Goal: Information Seeking & Learning: Understand process/instructions

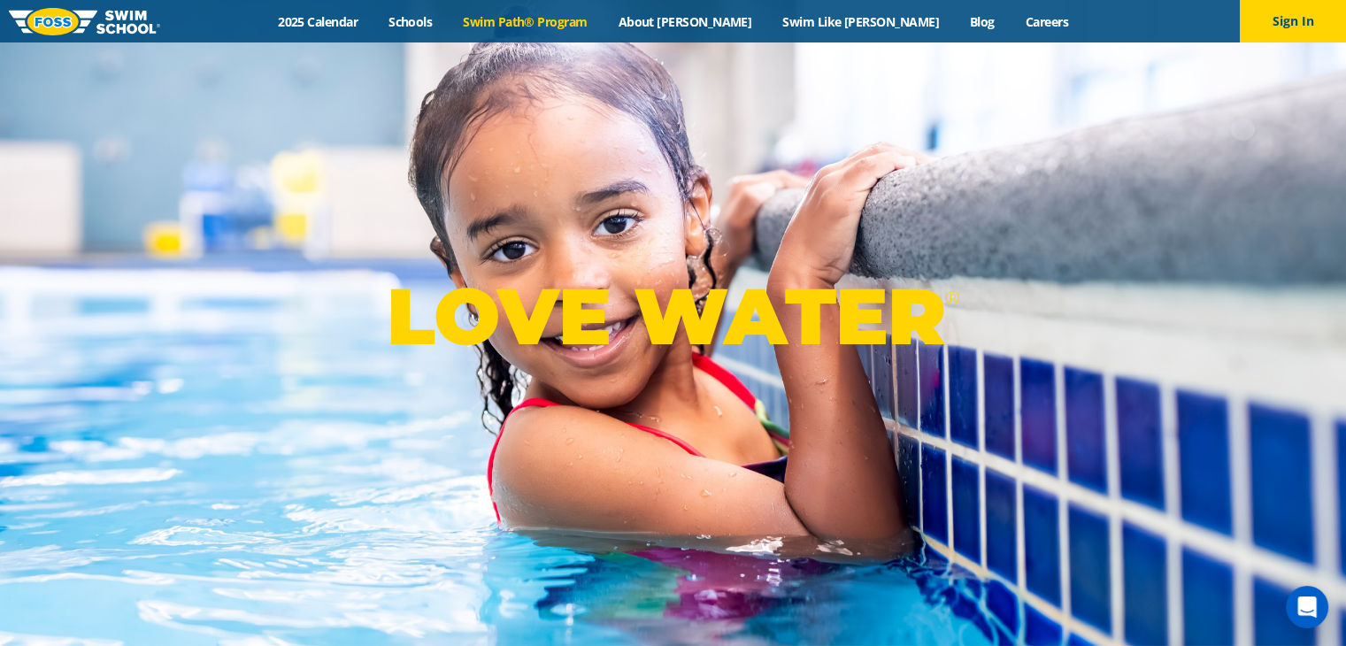
click at [602, 24] on link "Swim Path® Program" at bounding box center [525, 21] width 155 height 17
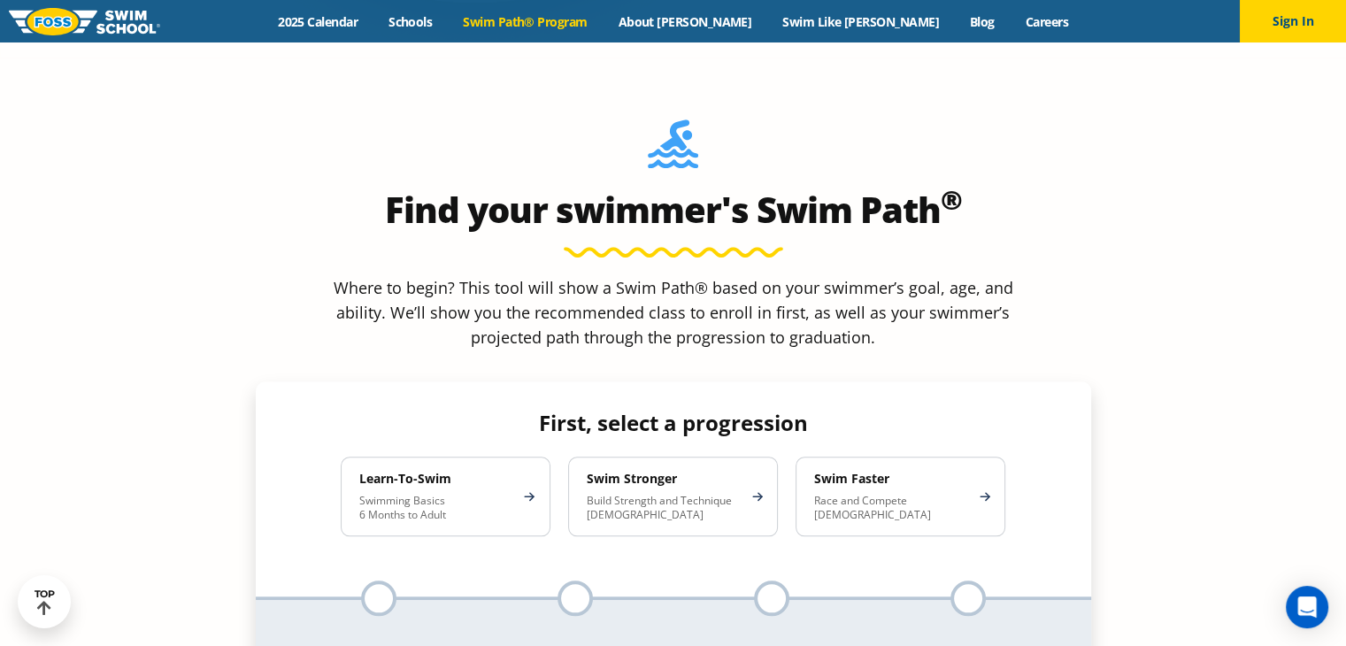
scroll to position [1527, 0]
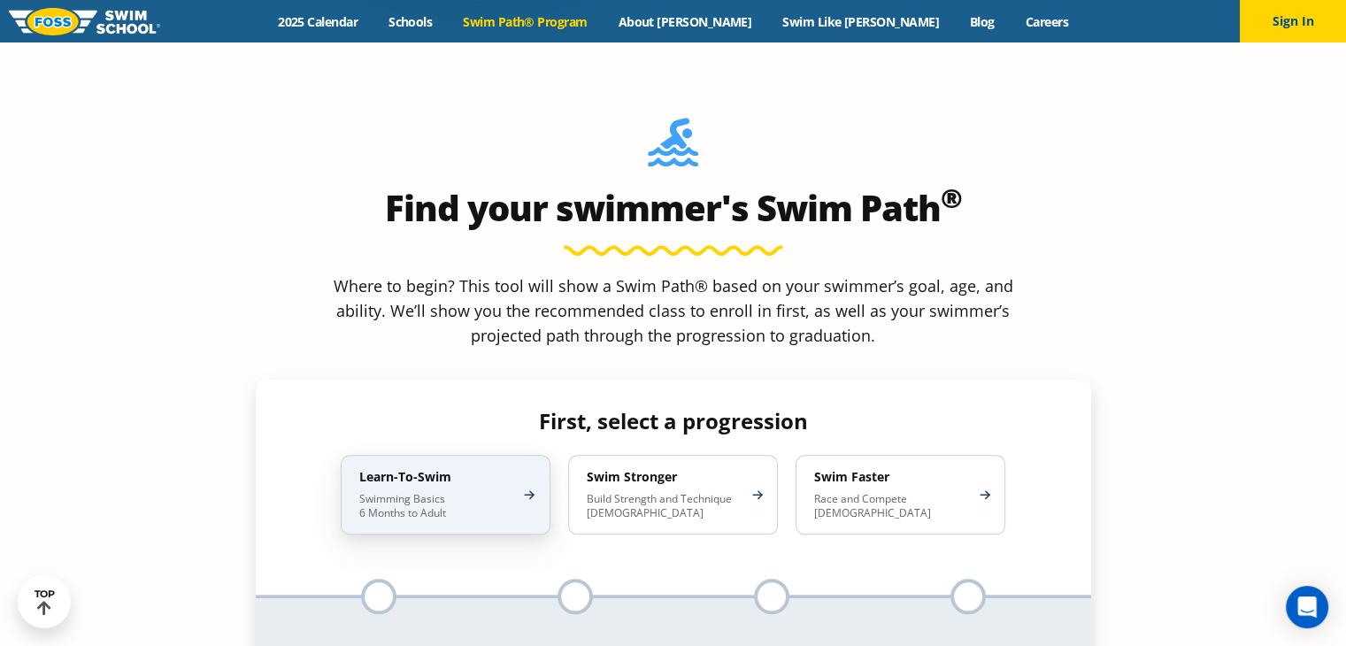
click at [451, 492] on p "Swimming Basics 6 Months to Adult" at bounding box center [436, 506] width 155 height 28
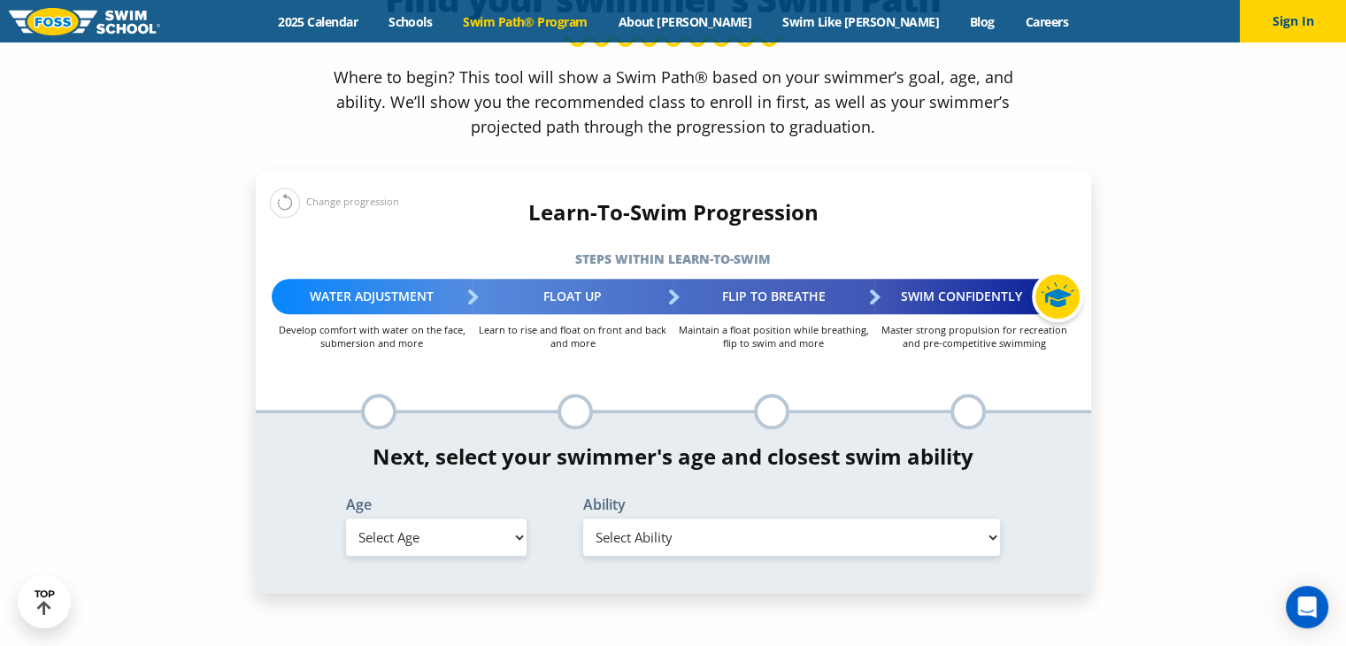
scroll to position [1755, 0]
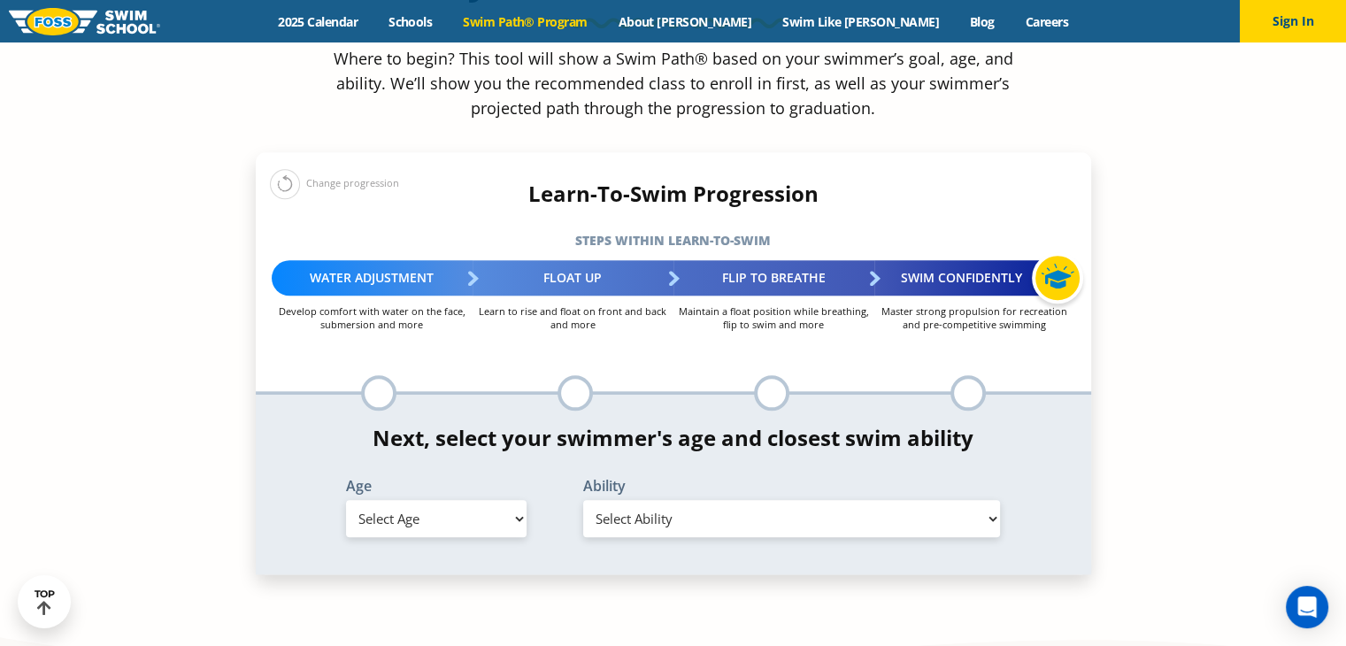
click at [464, 500] on select "Select Age [DEMOGRAPHIC_DATA] months - 1 year 1 year 2 years 3 years 4 years 5 …" at bounding box center [436, 518] width 181 height 37
select select "2-years"
click at [346, 500] on select "Select Age [DEMOGRAPHIC_DATA] months - 1 year 1 year 2 years 3 years 4 years 5 …" at bounding box center [436, 518] width 181 height 37
click at [652, 500] on select "Select Ability First in-water experience Comfortable with water poured over the…" at bounding box center [792, 518] width 418 height 37
select select "2-years-i-would-be-comfortable-if-my-child-fell-in-the-water-and-confident-they…"
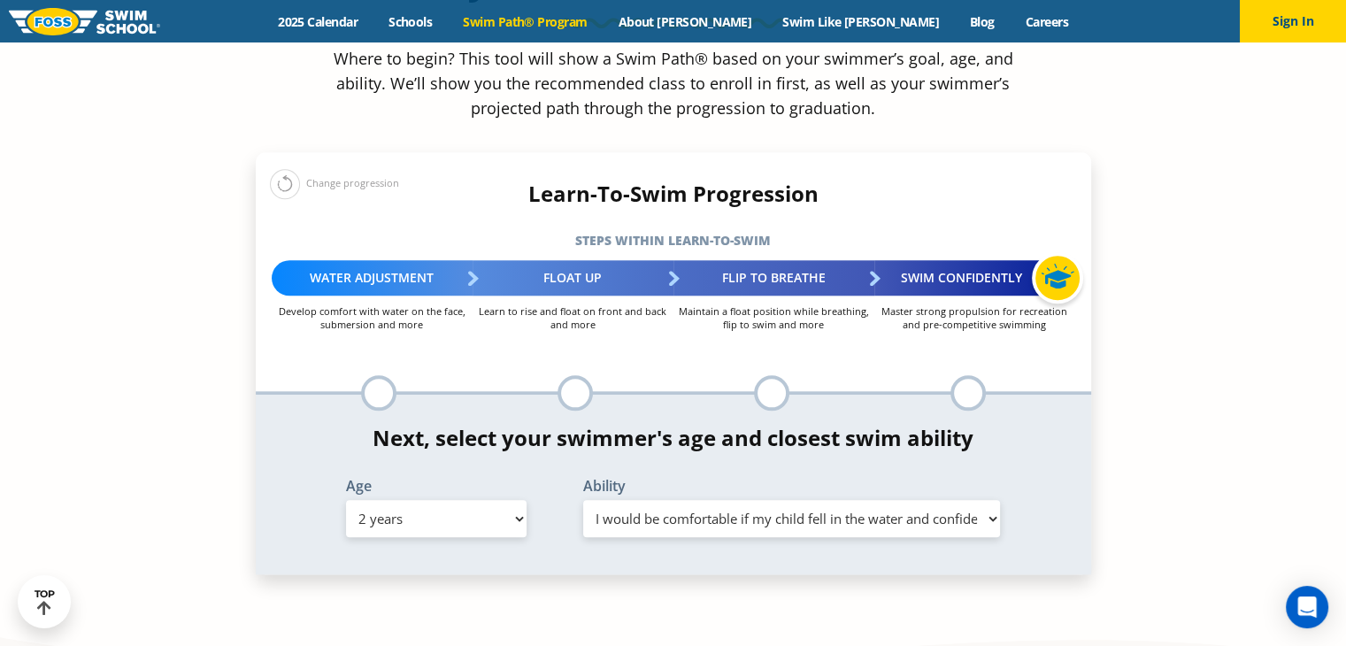
click at [583, 500] on select "Select Ability First in-water experience Comfortable with water poured over the…" at bounding box center [792, 518] width 418 height 37
